Goal: Find specific fact: Find specific fact

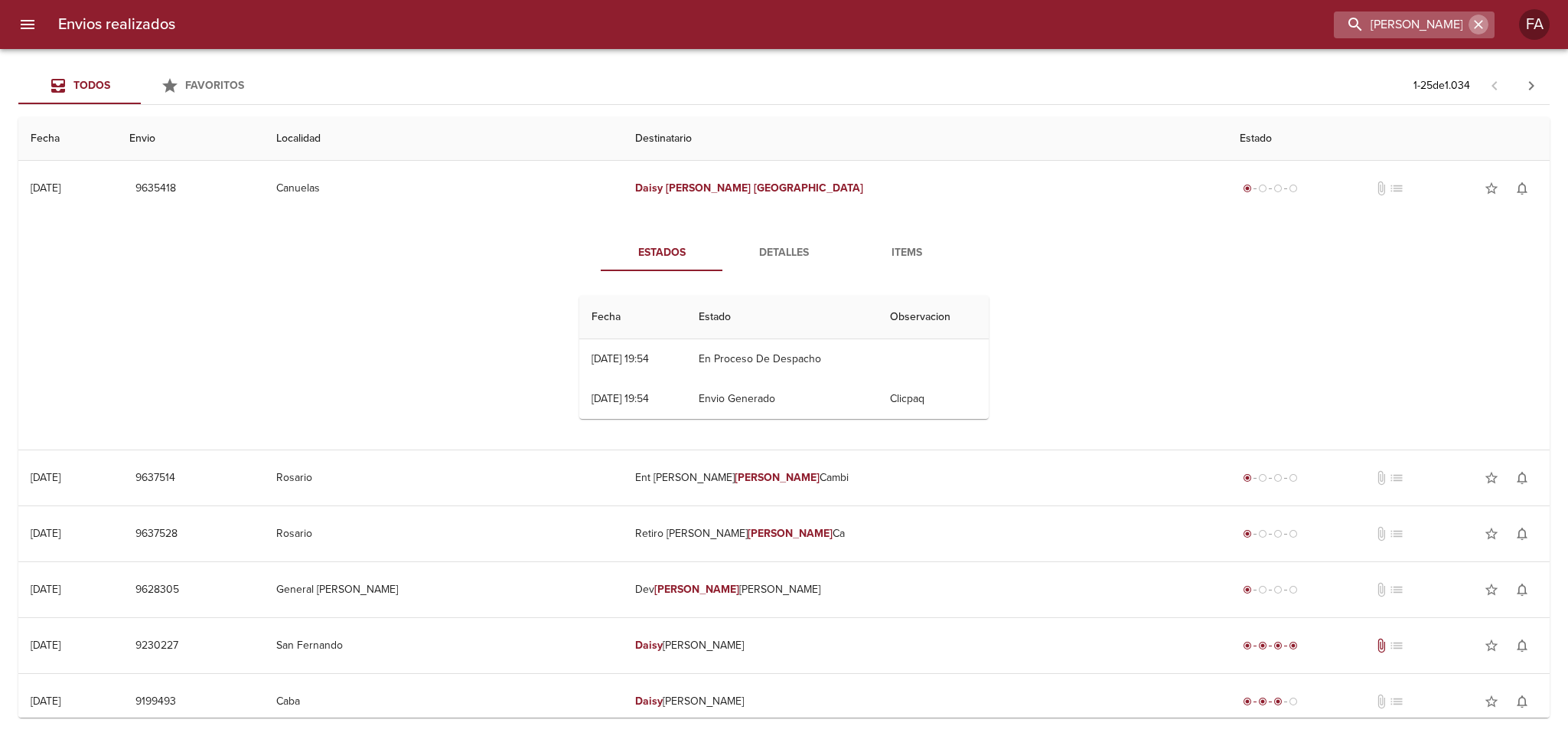
click at [1472, 28] on icon "button" at bounding box center [1478, 25] width 15 height 15
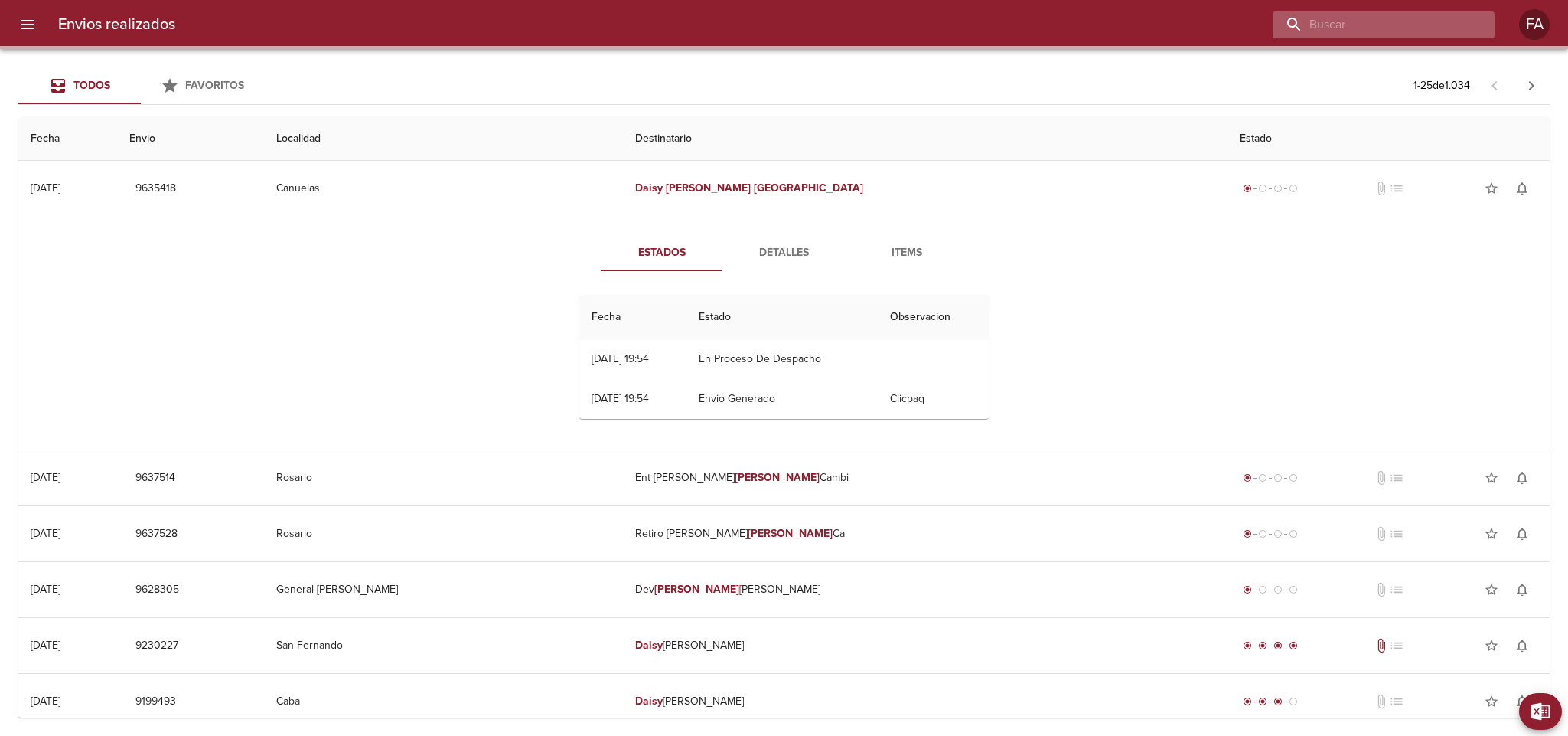
click at [1456, 25] on input "buscar" at bounding box center [1371, 25] width 196 height 27
paste input "[PERSON_NAME] [PERSON_NAME]"
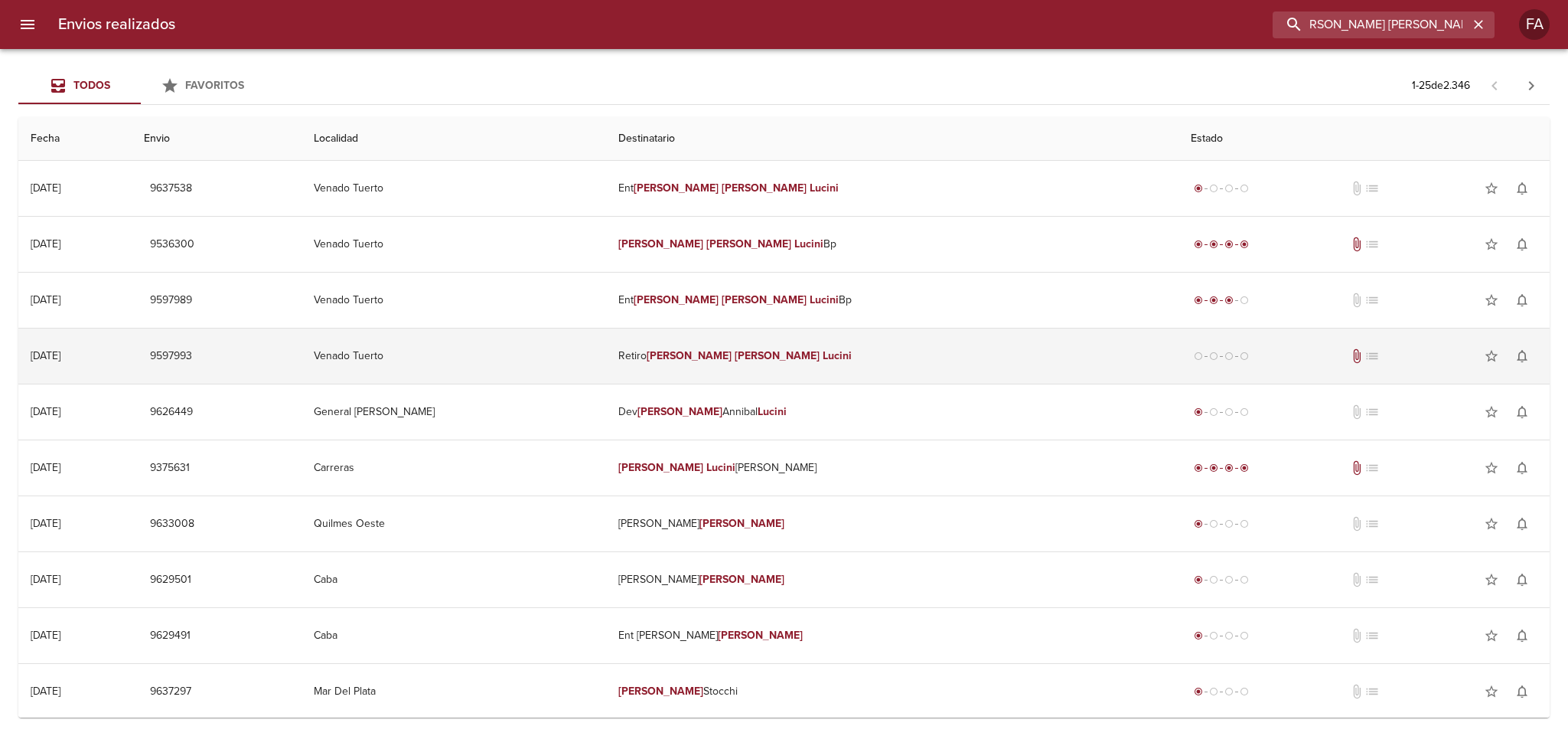
type input "[PERSON_NAME] [PERSON_NAME]."
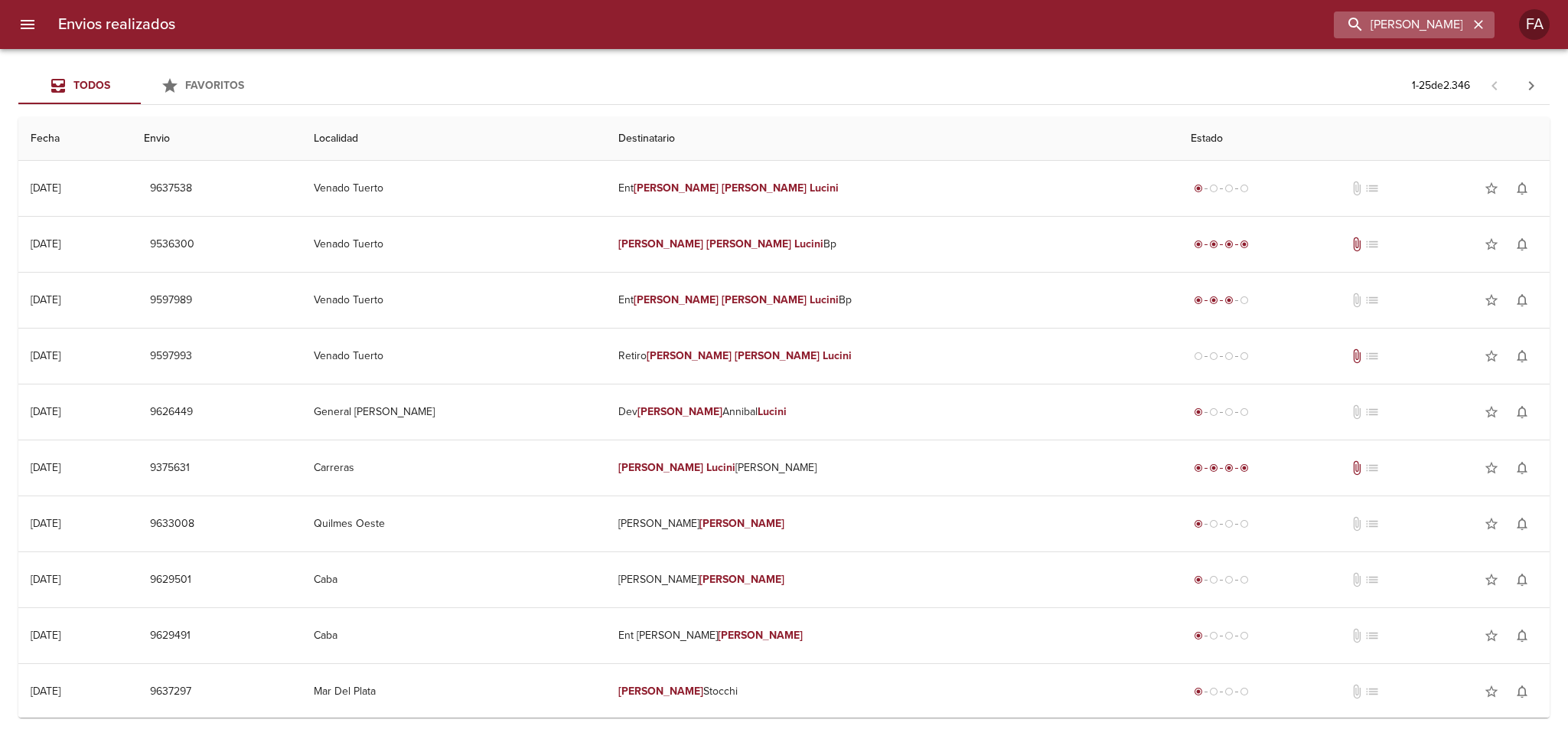
click at [1482, 30] on icon "button" at bounding box center [1478, 25] width 15 height 15
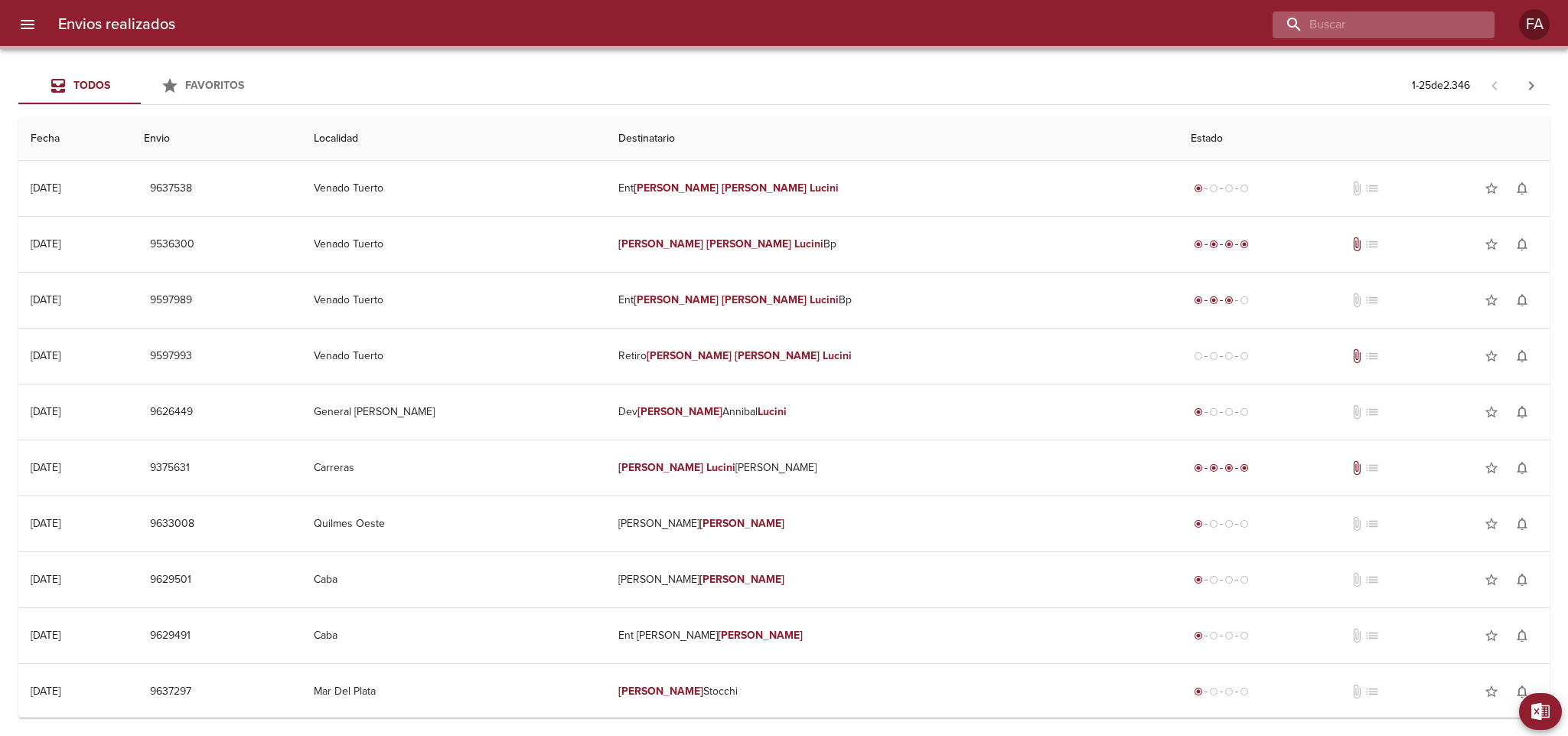
click at [1450, 30] on input "buscar" at bounding box center [1371, 25] width 196 height 27
paste input "[PERSON_NAME]"
type input "[PERSON_NAME]"
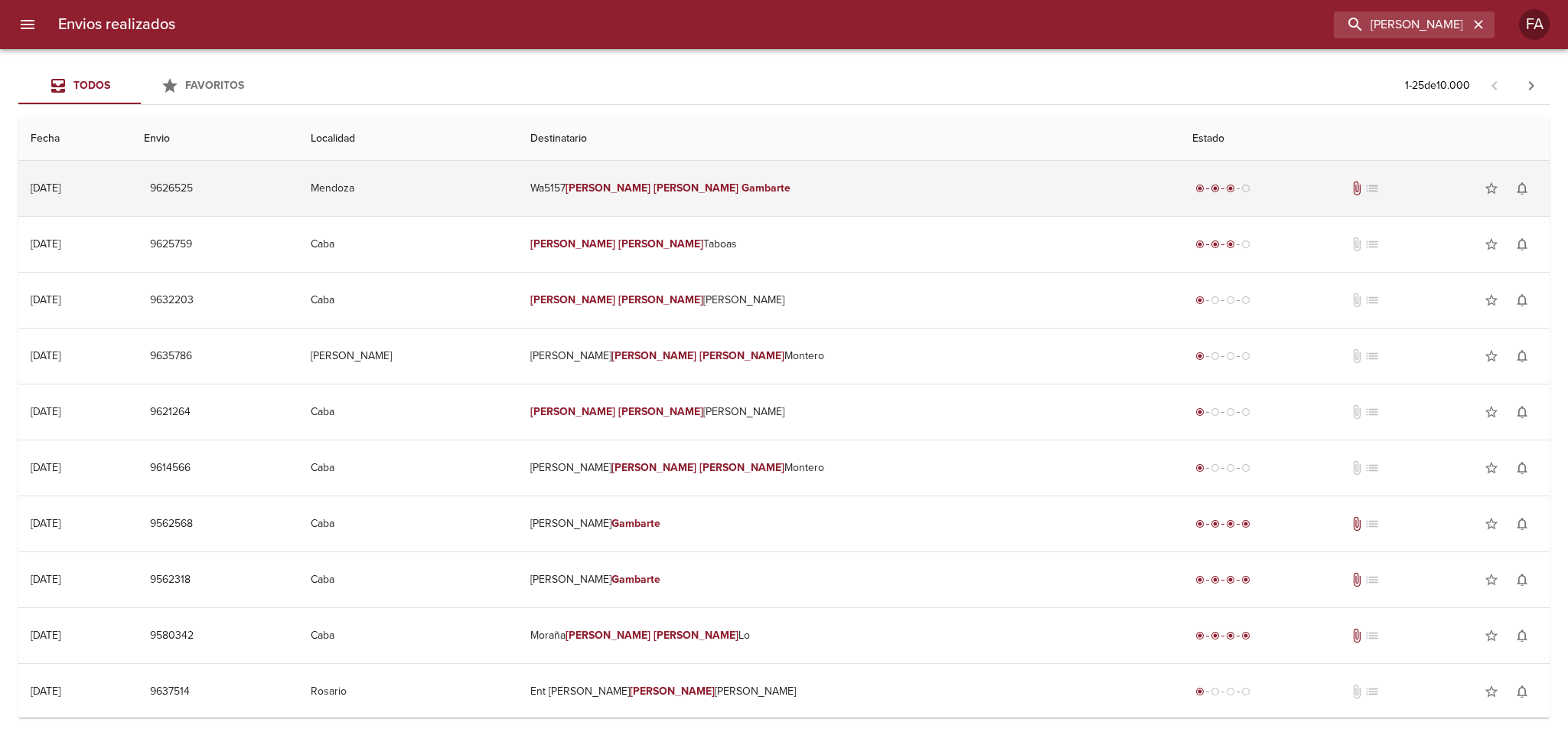
click at [519, 179] on td "Mendoza" at bounding box center [408, 189] width 219 height 55
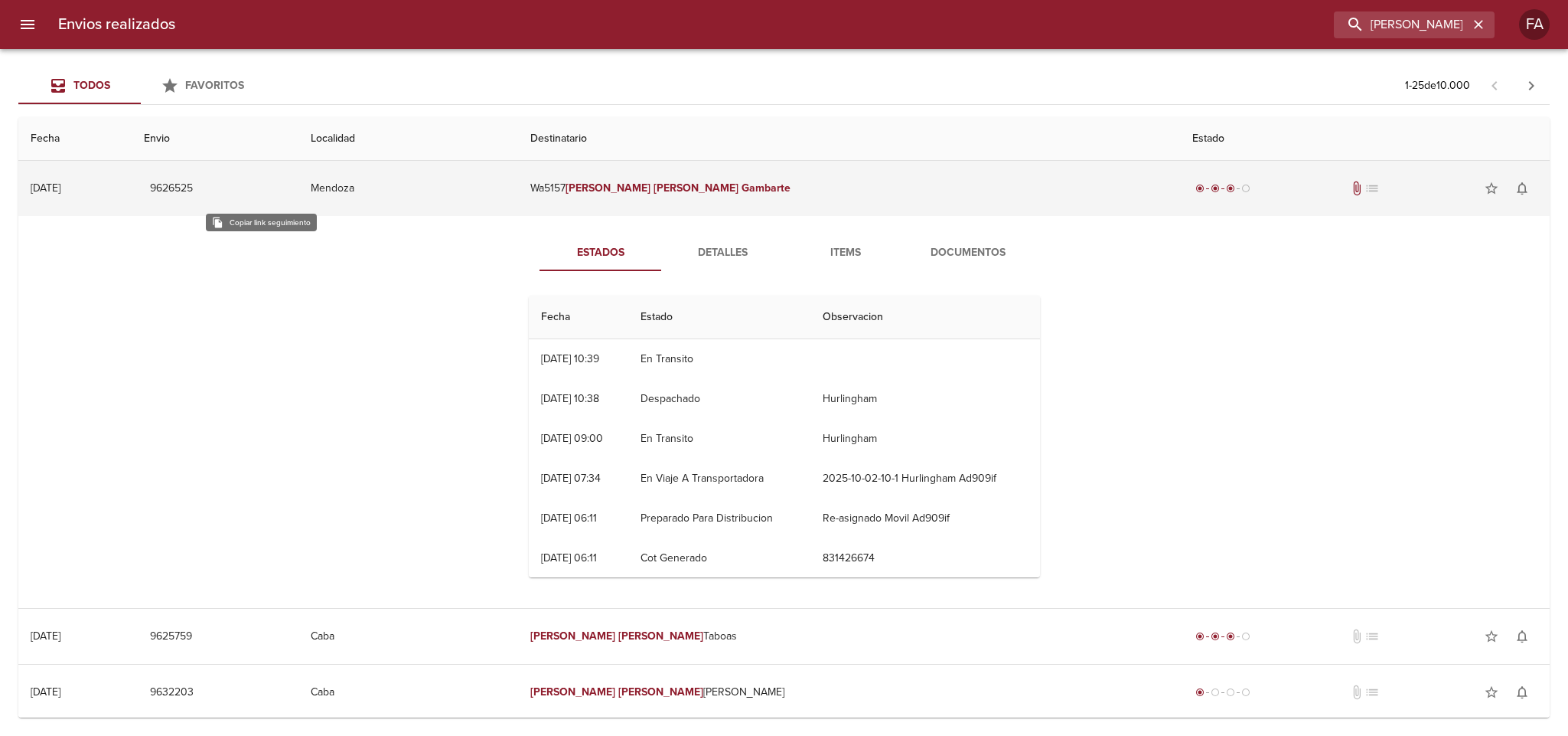
click at [193, 187] on span "9626525" at bounding box center [171, 189] width 43 height 19
